Goal: Task Accomplishment & Management: Complete application form

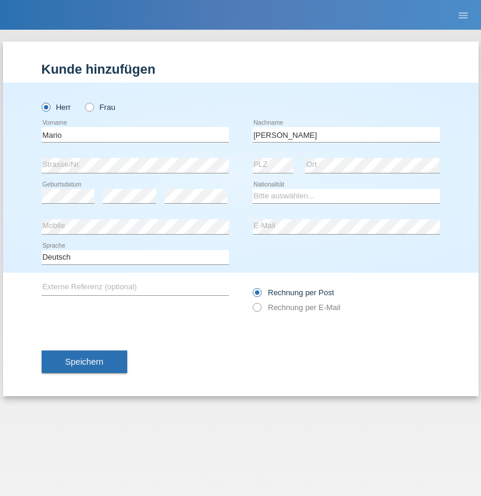
type input "[PERSON_NAME]"
select select "PT"
select select "C"
select select "06"
select select "09"
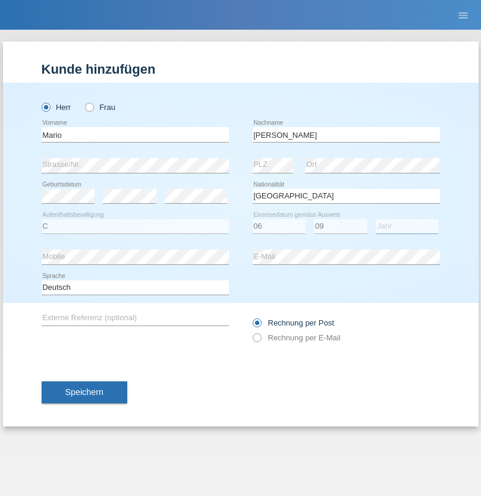
select select "2012"
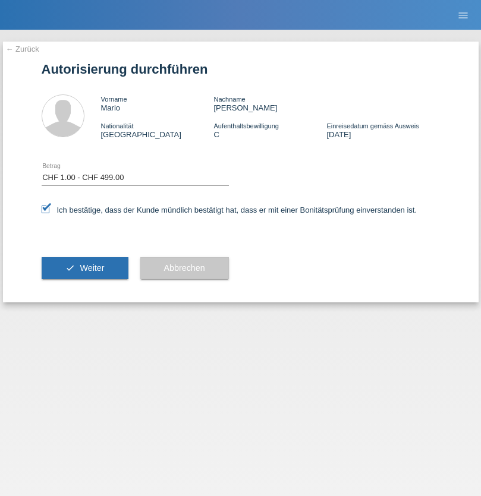
select select "1"
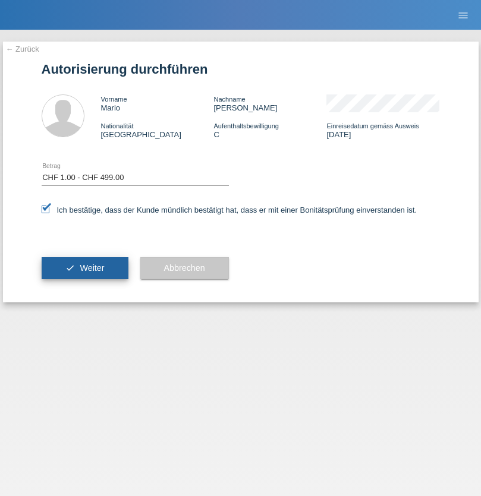
click at [84, 268] on span "Weiter" at bounding box center [92, 268] width 24 height 10
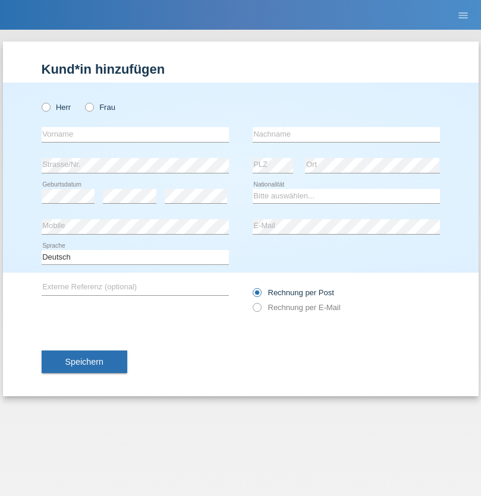
radio input "true"
click at [135, 134] on input "text" at bounding box center [135, 134] width 187 height 15
type input "Marivalda"
click at [346, 134] on input "text" at bounding box center [346, 134] width 187 height 15
type input "Schwab"
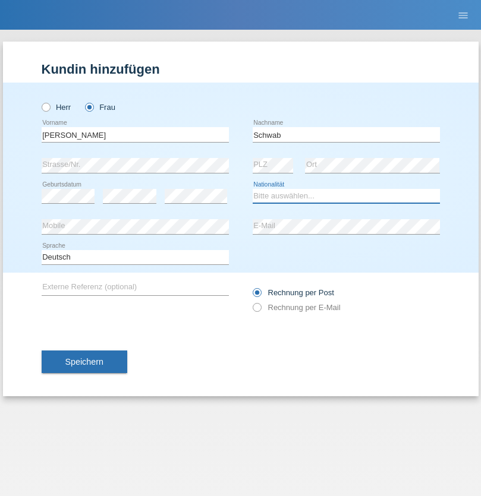
select select "CH"
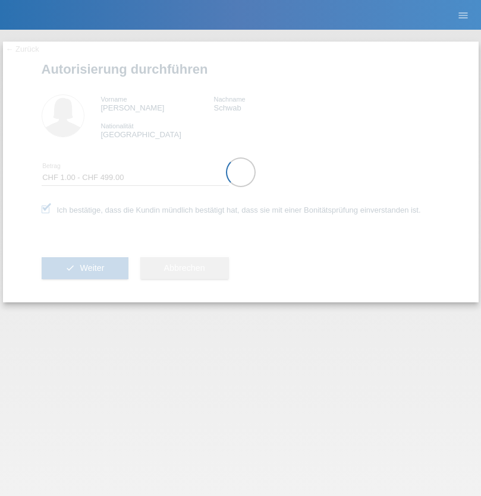
select select "1"
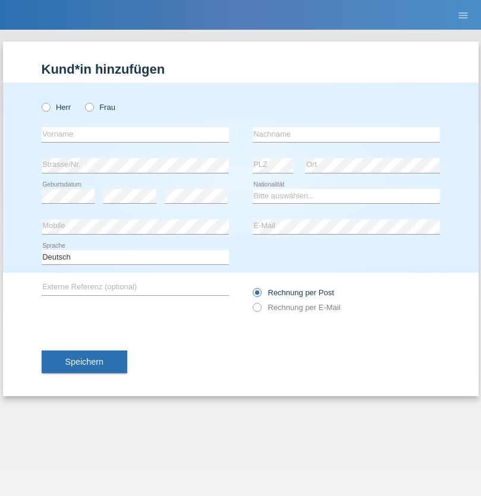
radio input "true"
click at [135, 134] on input "text" at bounding box center [135, 134] width 187 height 15
type input "Hujairatu"
click at [346, 134] on input "text" at bounding box center [346, 134] width 187 height 15
type input "Bah"
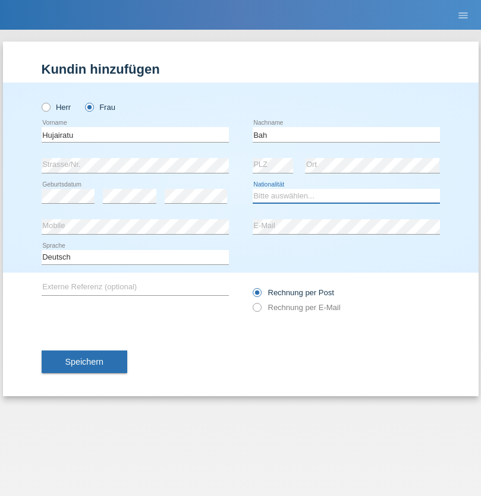
select select "SL"
select select "C"
select select "31"
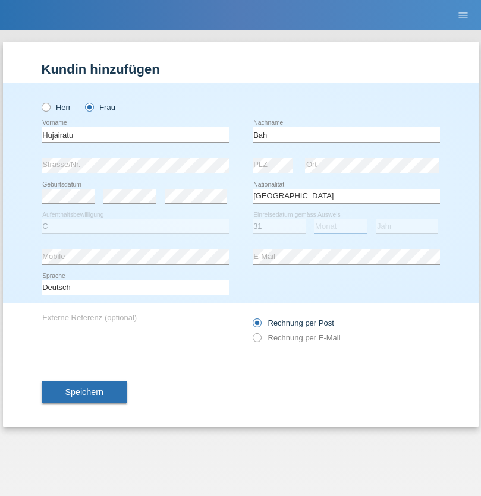
select select "10"
select select "2021"
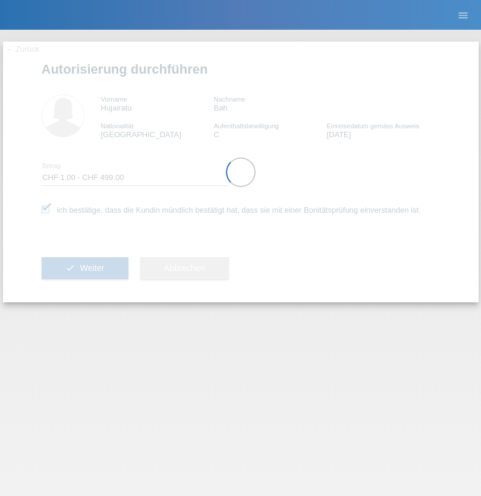
select select "1"
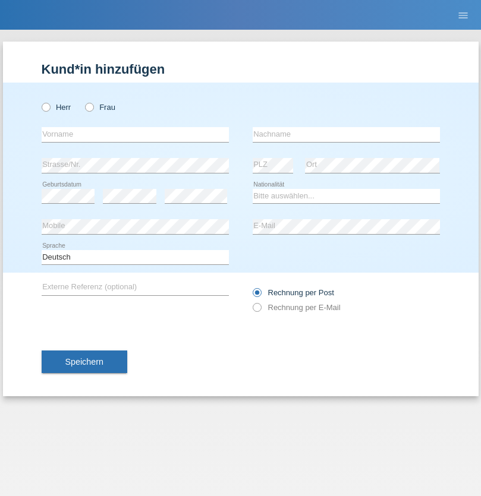
radio input "true"
click at [135, 134] on input "text" at bounding box center [135, 134] width 187 height 15
type input "[GEOGRAPHIC_DATA]"
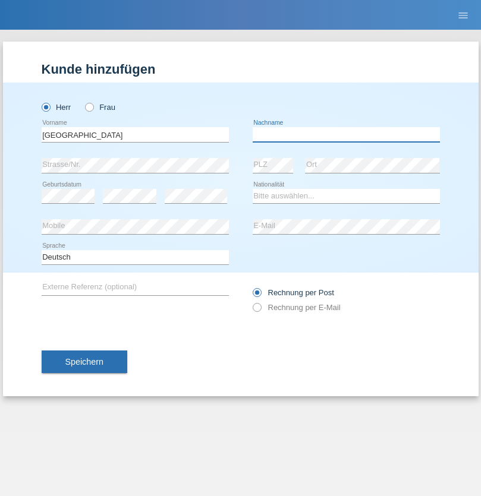
click at [346, 134] on input "text" at bounding box center [346, 134] width 187 height 15
type input "Bobic"
select select "HR"
select select "C"
select select "15"
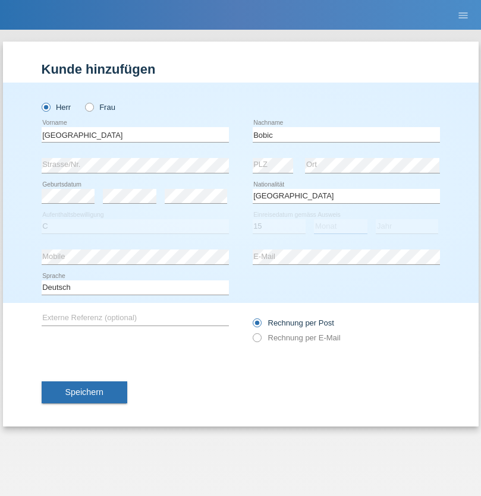
select select "04"
select select "2021"
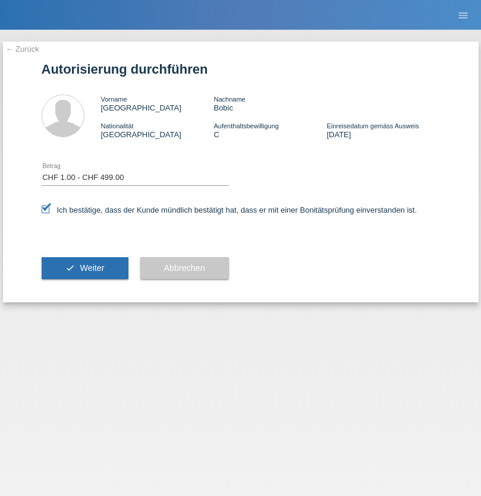
select select "1"
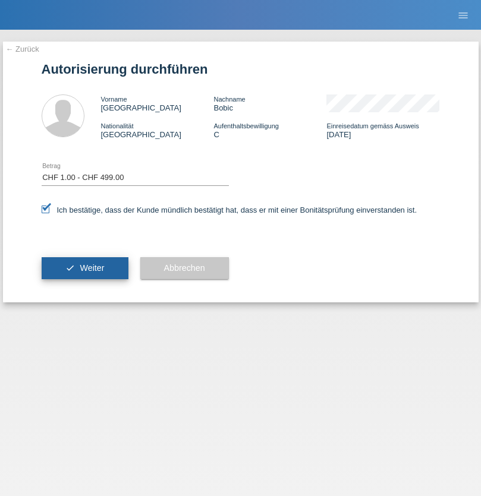
click at [84, 268] on span "Weiter" at bounding box center [92, 268] width 24 height 10
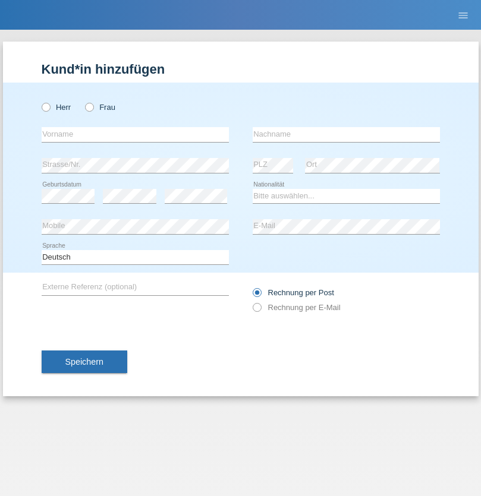
radio input "true"
click at [135, 134] on input "text" at bounding box center [135, 134] width 187 height 15
type input "[PERSON_NAME]"
click at [346, 134] on input "text" at bounding box center [346, 134] width 187 height 15
type input "Völlmy"
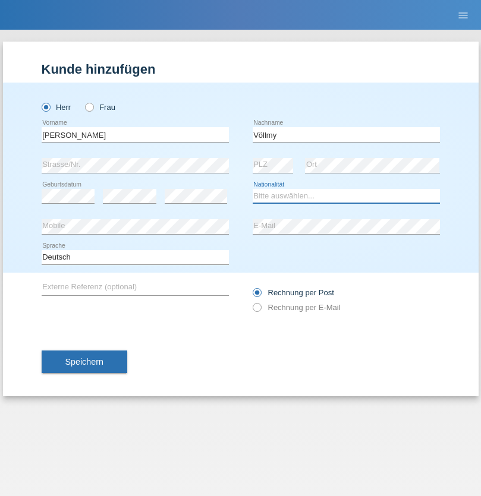
select select "CH"
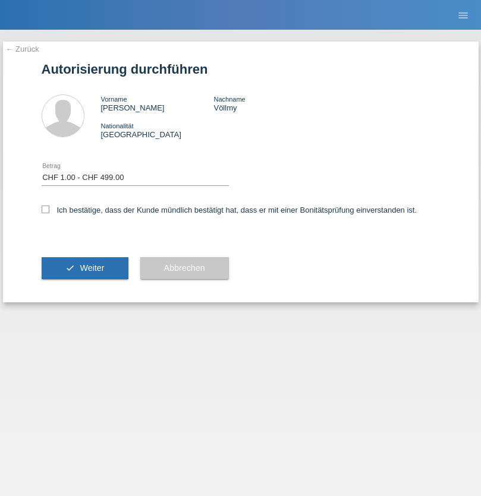
select select "1"
checkbox input "true"
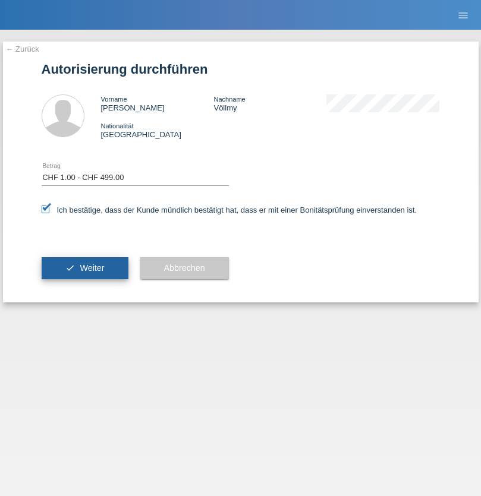
click at [84, 268] on span "Weiter" at bounding box center [92, 268] width 24 height 10
